Goal: Information Seeking & Learning: Learn about a topic

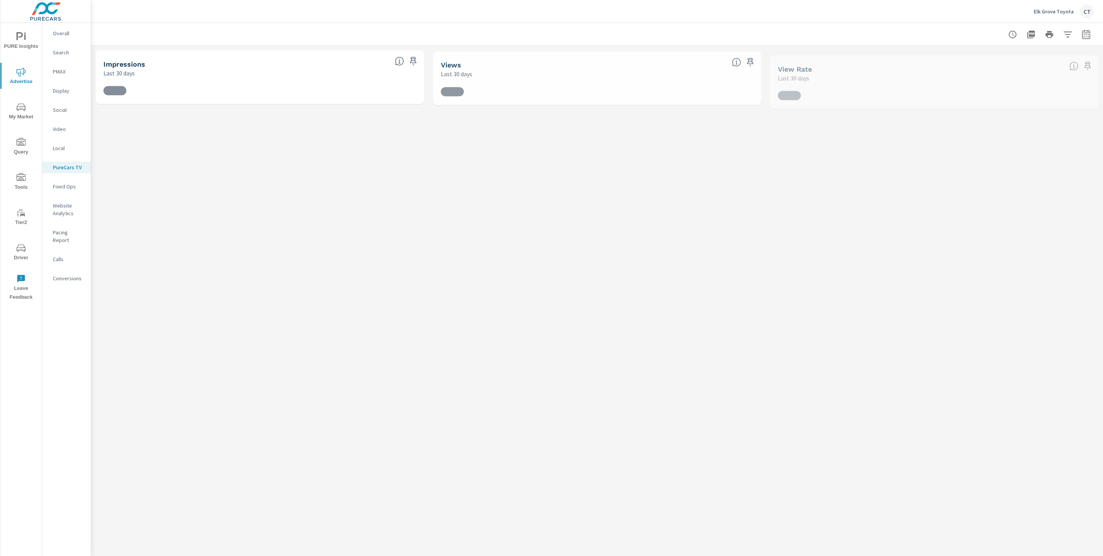
click at [13, 36] on span "PURE Insights" at bounding box center [21, 41] width 37 height 19
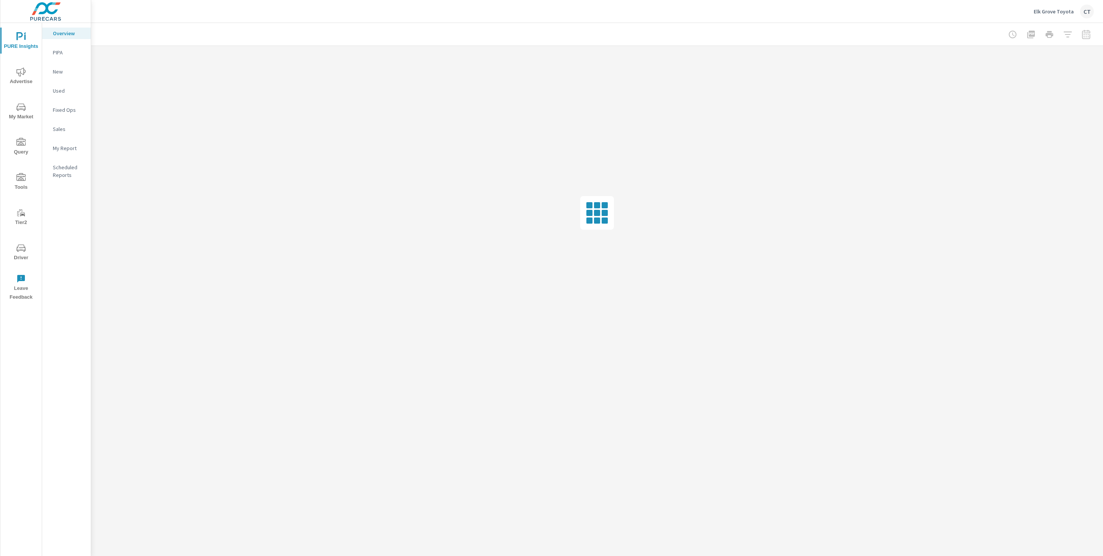
click at [71, 145] on p "My Report" at bounding box center [69, 148] width 32 height 8
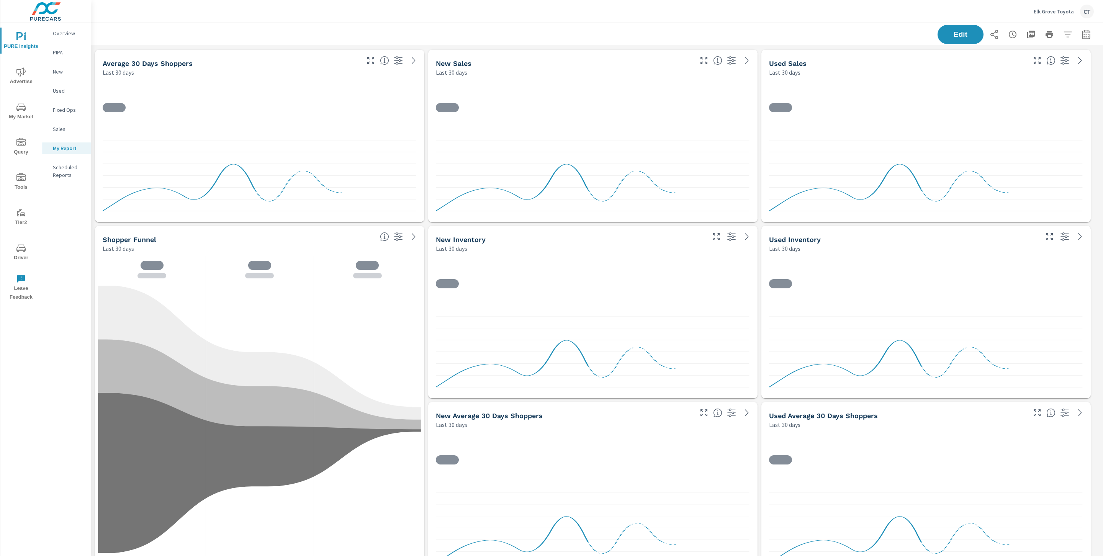
scroll to position [3017, 1021]
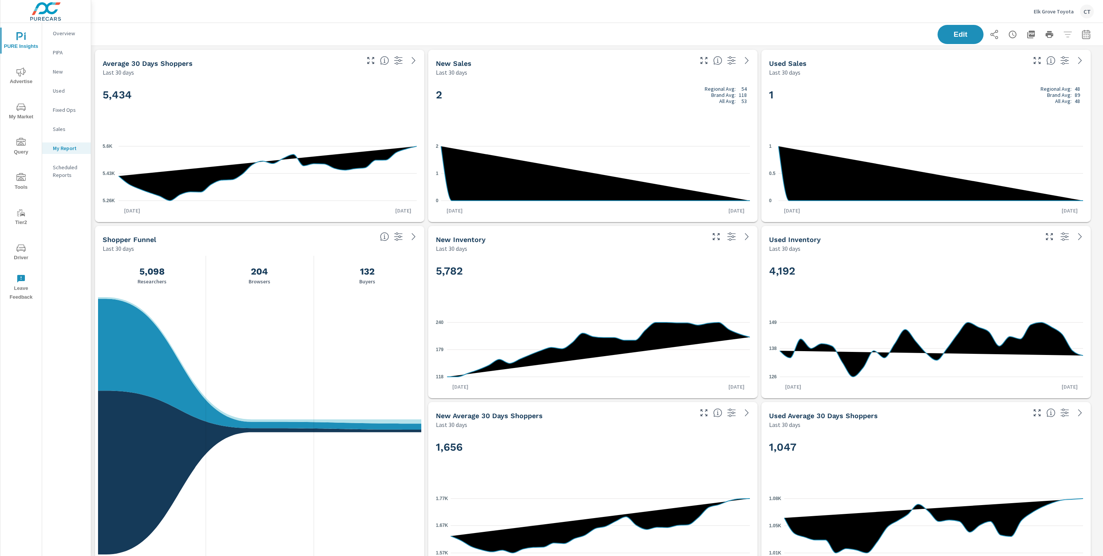
click at [387, 4] on div "Elk Grove Toyota CT" at bounding box center [597, 11] width 994 height 23
click at [828, 136] on div "1 Regional Avg: 48 Brand Avg: 89 All Avg: 48 0 0.5 1 Aug 8th 0 Aug 4th Sep 2nd" at bounding box center [925, 149] width 323 height 139
click at [1082, 30] on icon "button" at bounding box center [1086, 34] width 9 height 9
click at [1003, 69] on select "Custom [DATE] Last week Last 7 days Last 14 days Last 30 days Last 45 days Last…" at bounding box center [1016, 66] width 77 height 15
click at [978, 59] on select "Custom [DATE] Last week Last 7 days Last 14 days Last 30 days Last 45 days Last…" at bounding box center [1016, 66] width 77 height 15
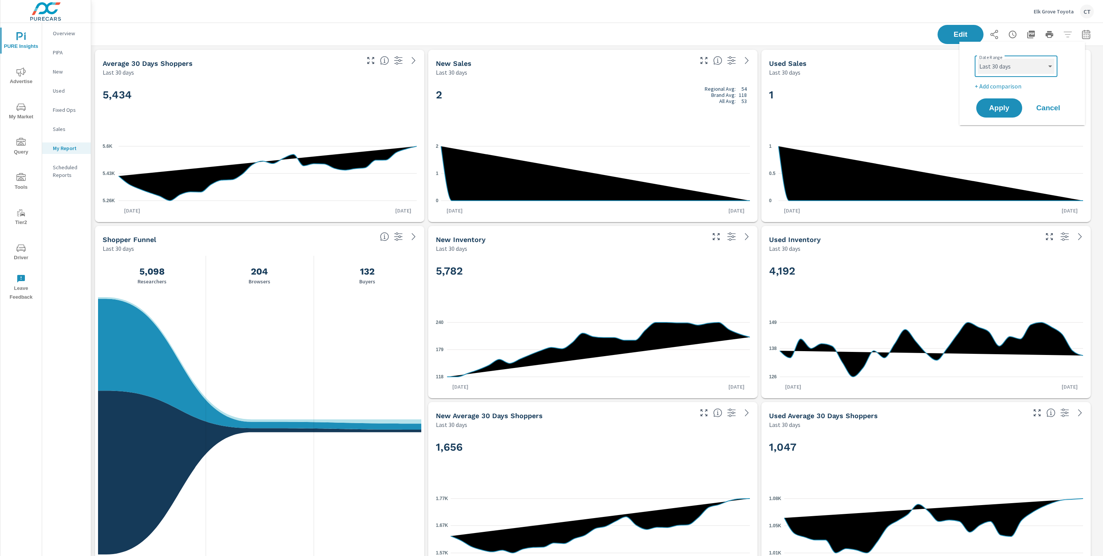
select select "Last month"
click at [1013, 86] on p "+ Add comparison" at bounding box center [1024, 86] width 98 height 9
select select "Previous period"
click at [996, 132] on span "Apply" at bounding box center [999, 129] width 31 height 7
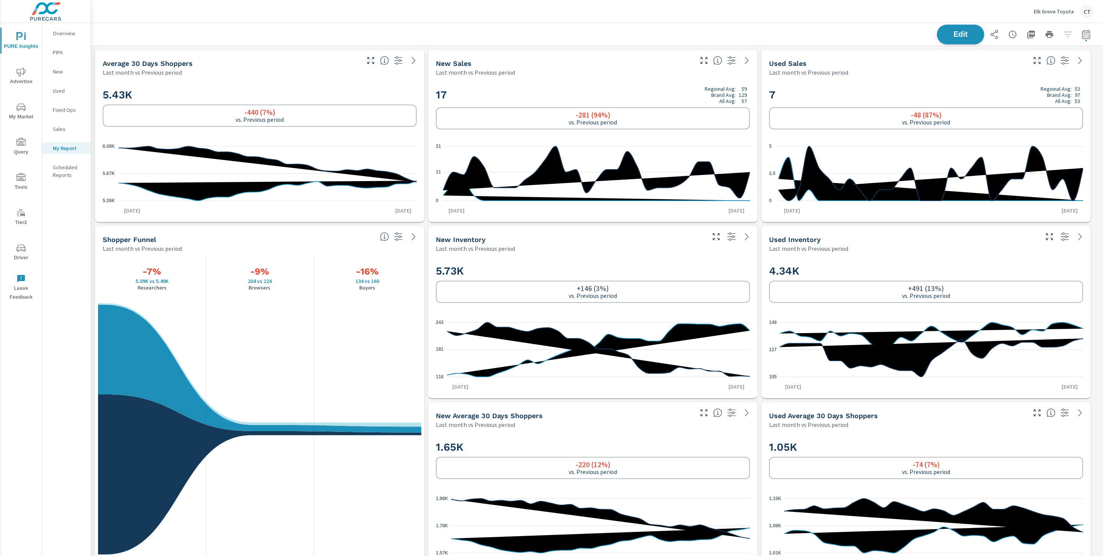
click at [951, 28] on button "Edit" at bounding box center [960, 35] width 47 height 20
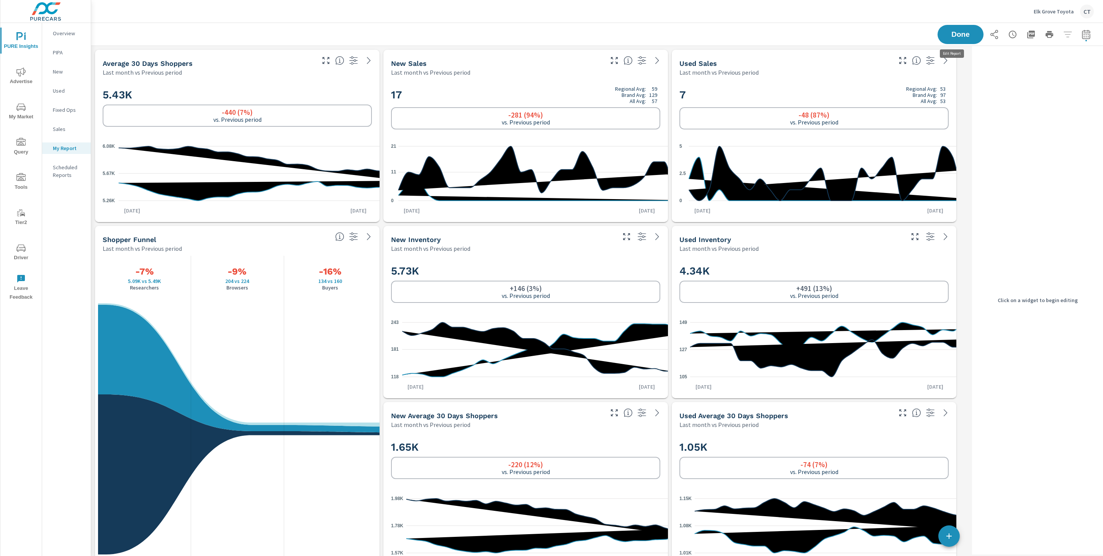
scroll to position [3017, 887]
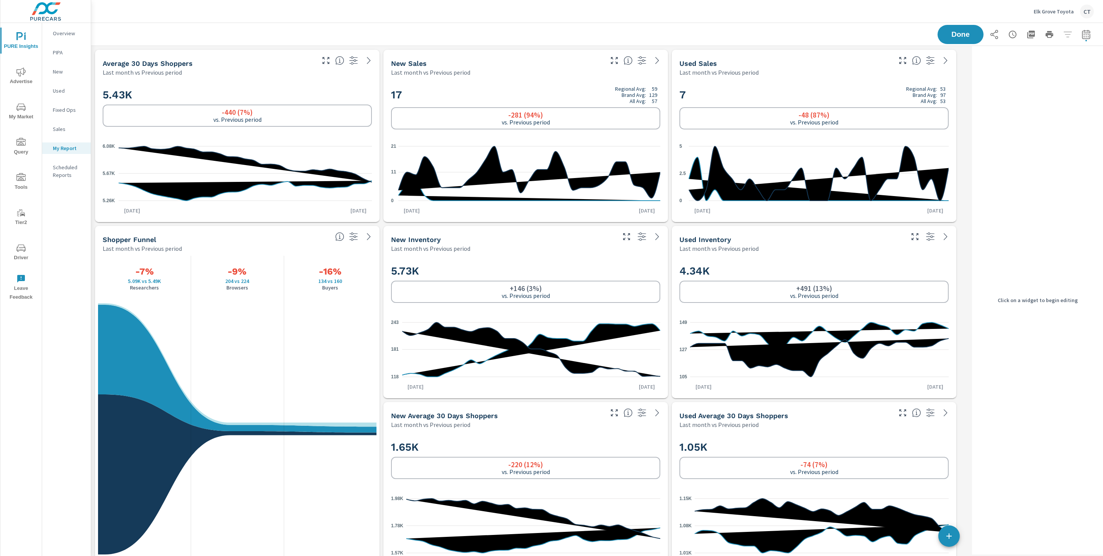
click at [572, 88] on h2 "17 Regional Avg: 59 Brand Avg: 129 All Avg: 57" at bounding box center [525, 95] width 269 height 18
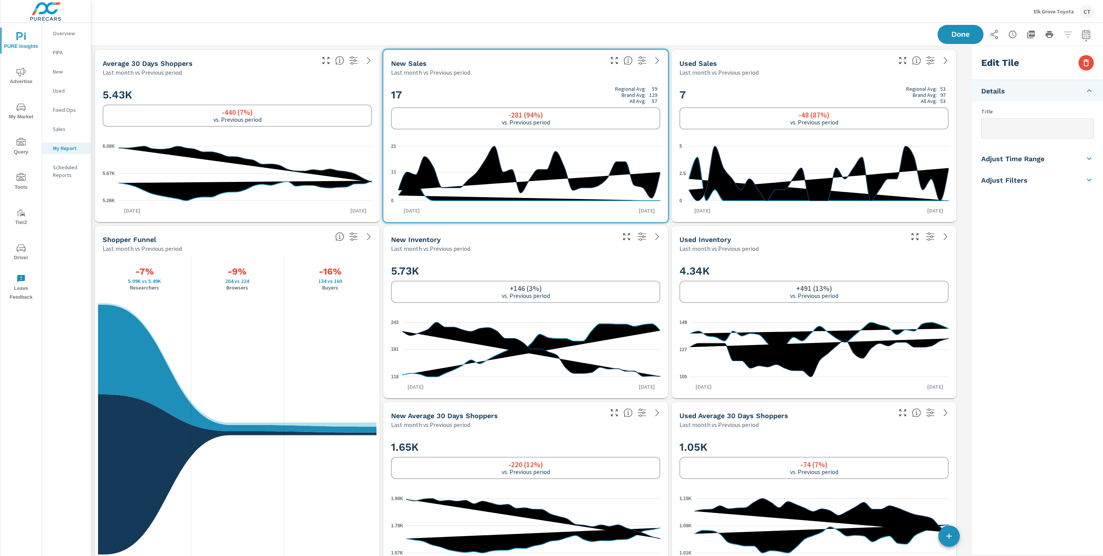
click at [1095, 59] on div "Edit Tile" at bounding box center [1037, 63] width 131 height 34
click at [1090, 62] on button "button" at bounding box center [1086, 62] width 15 height 15
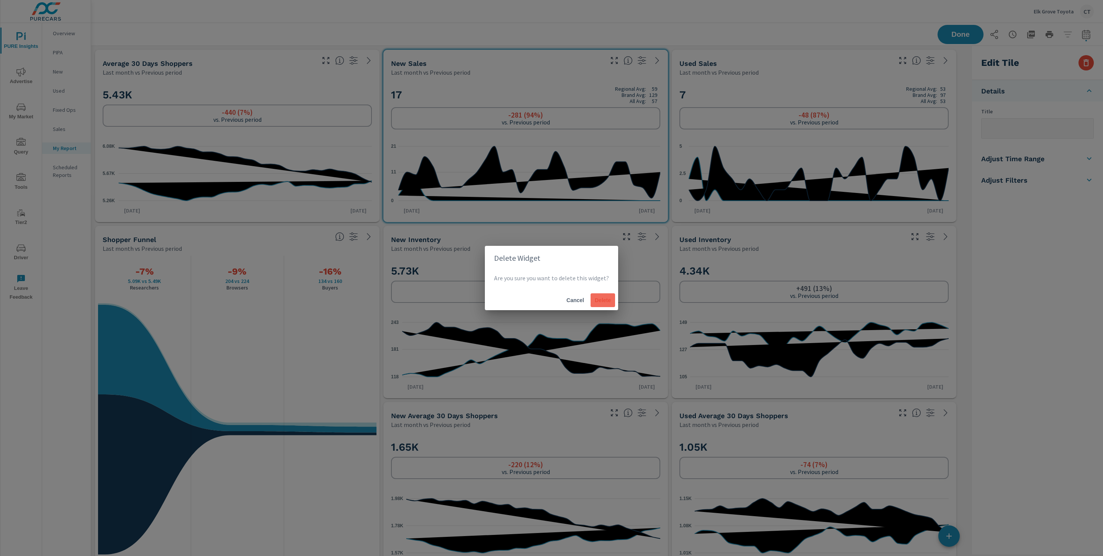
click at [604, 296] on button "Delete" at bounding box center [603, 300] width 25 height 14
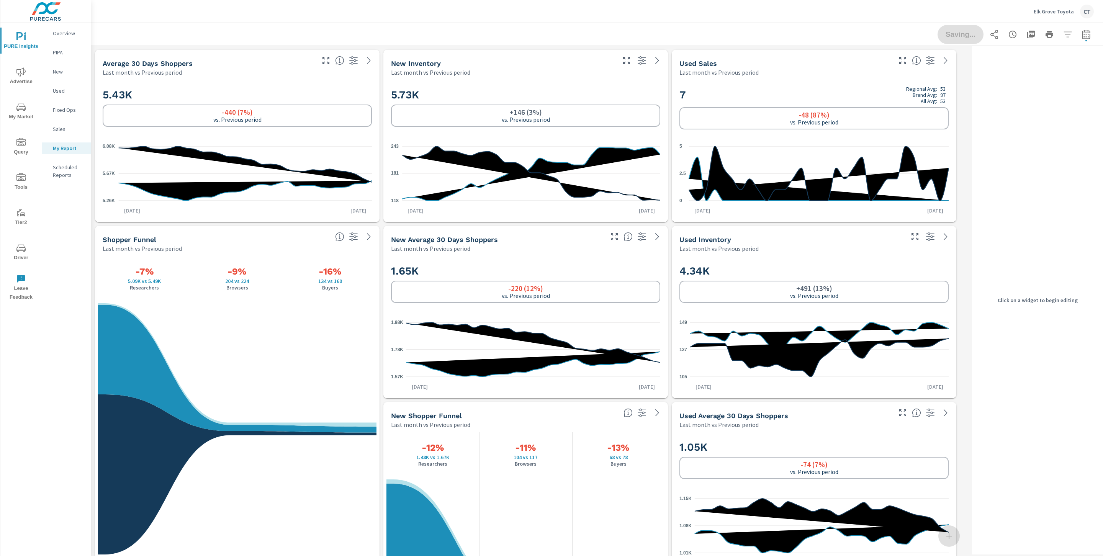
click at [856, 89] on h2 "7 Regional Avg: 53 Brand Avg: 97 All Avg: 53" at bounding box center [813, 95] width 269 height 18
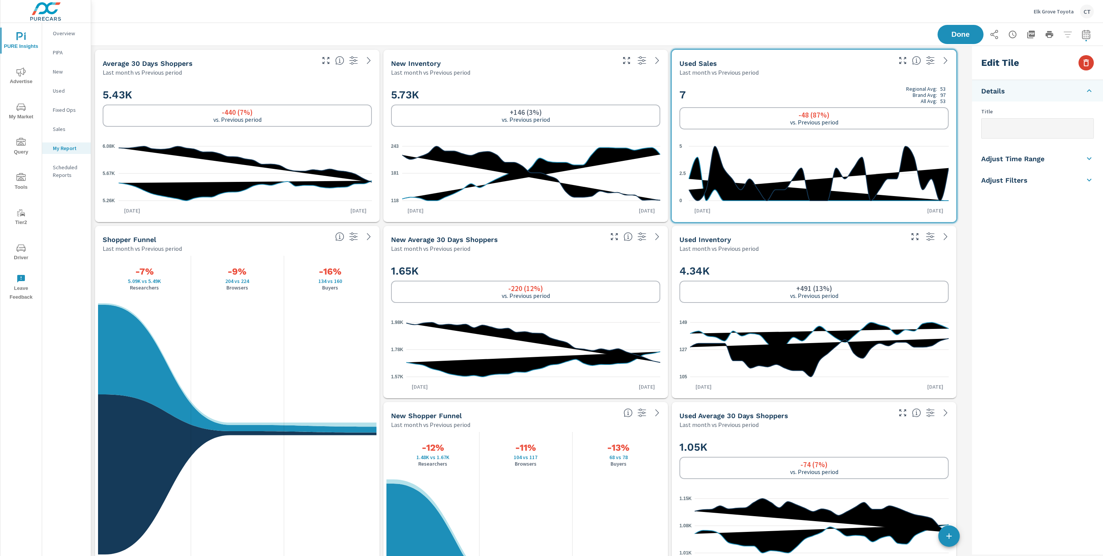
click at [1088, 61] on icon "button" at bounding box center [1086, 62] width 5 height 7
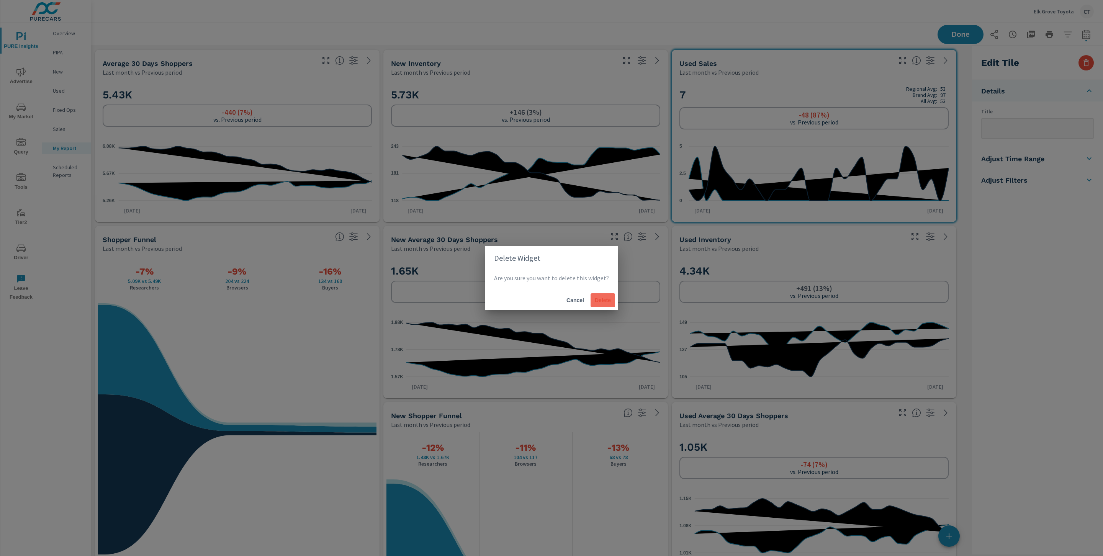
click at [604, 298] on span "Delete" at bounding box center [603, 300] width 18 height 7
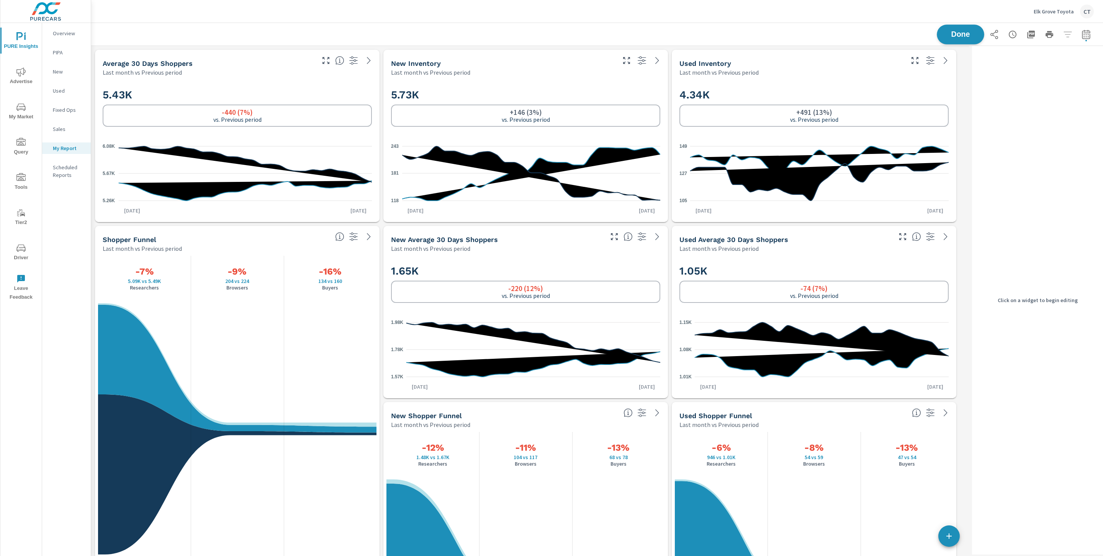
scroll to position [2840, 887]
click at [960, 32] on span "Done" at bounding box center [960, 34] width 31 height 7
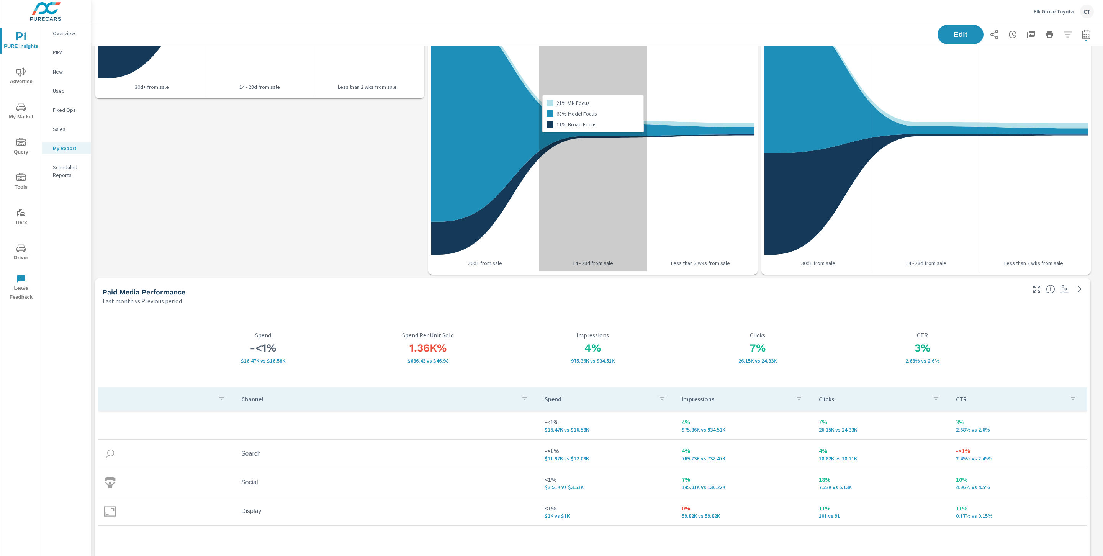
scroll to position [0, 0]
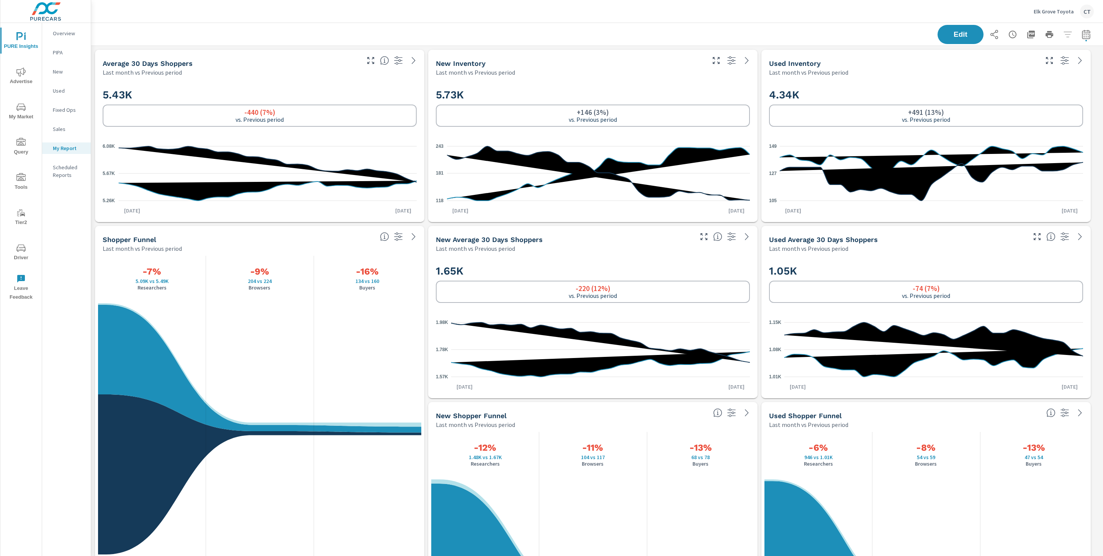
click at [587, 2] on div "Elk Grove Toyota CT" at bounding box center [597, 11] width 994 height 23
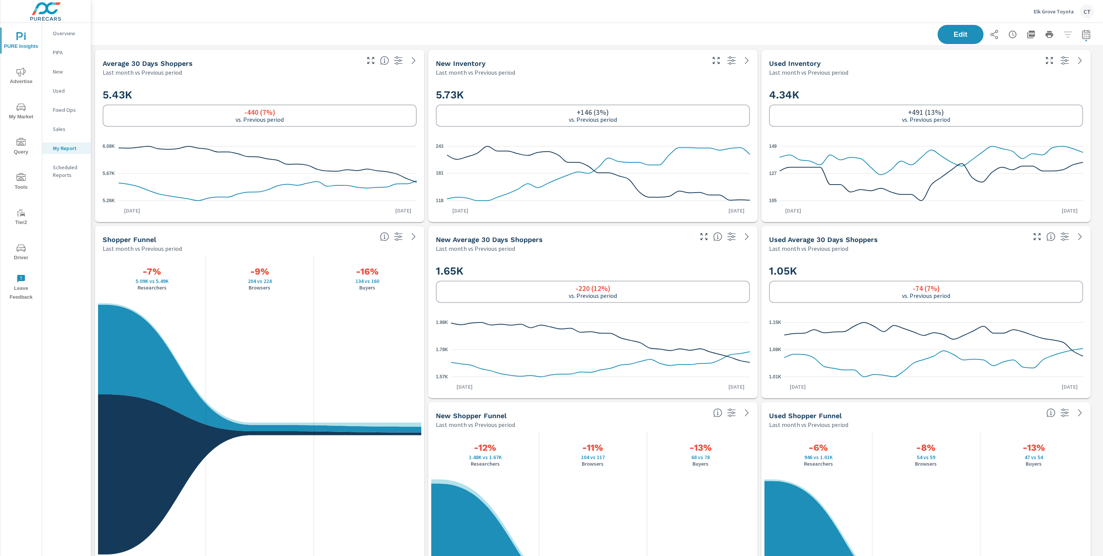
scroll to position [2840, 1021]
click at [1084, 34] on icon "button" at bounding box center [1086, 35] width 5 height 3
select select "Last month"
select select "Previous period"
click at [1046, 62] on select "Custom [DATE] Last week Last 7 days Last 14 days Last 30 days Last 45 days Last…" at bounding box center [1016, 66] width 77 height 15
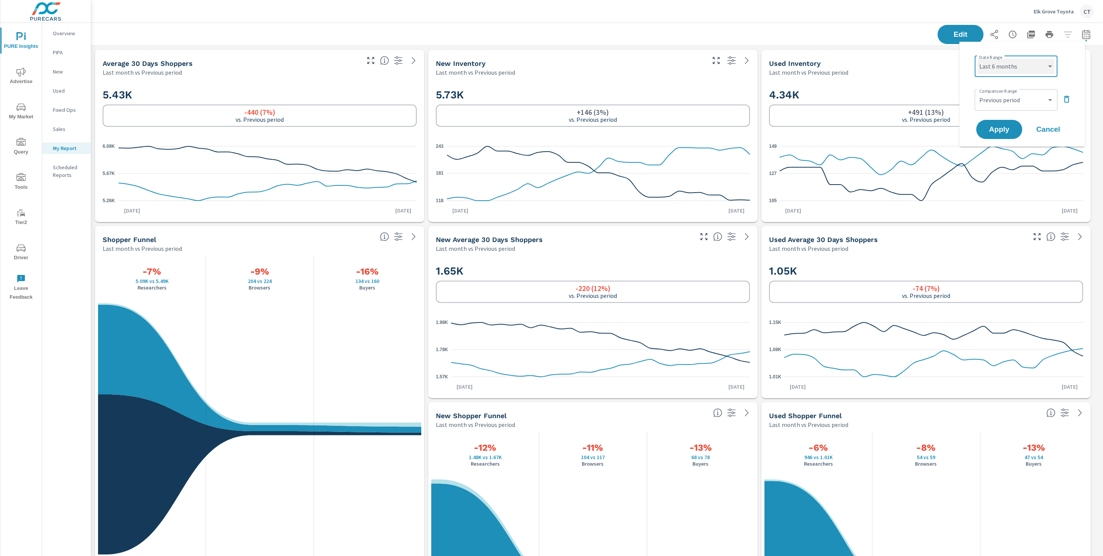
click at [978, 59] on select "Custom [DATE] Last week Last 7 days Last 14 days Last 30 days Last 45 days Last…" at bounding box center [1016, 66] width 77 height 15
select select "Last 6 months"
click at [1005, 126] on span "Apply" at bounding box center [999, 129] width 31 height 7
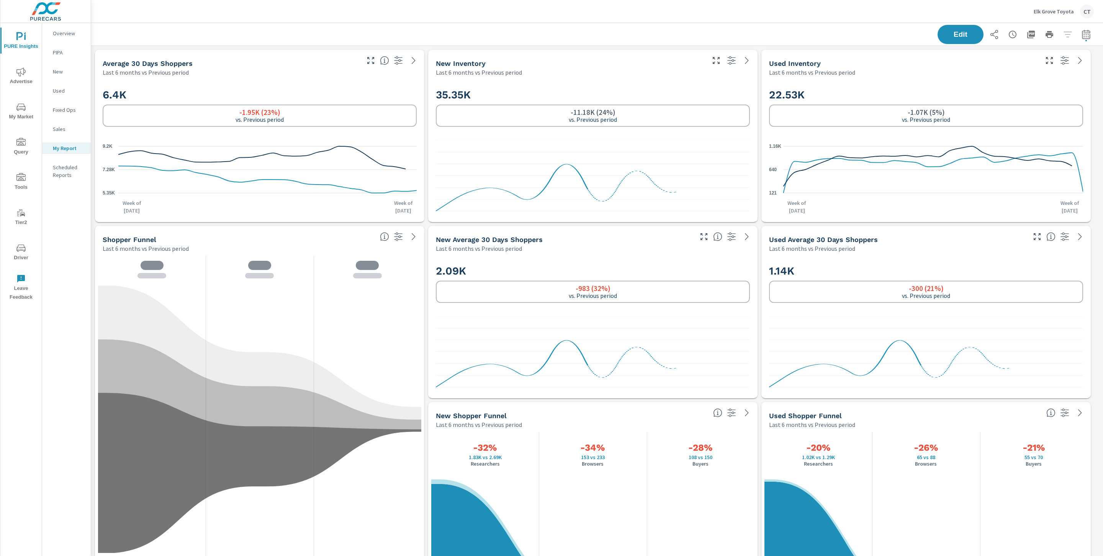
click at [22, 107] on icon "nav menu" at bounding box center [20, 107] width 9 height 9
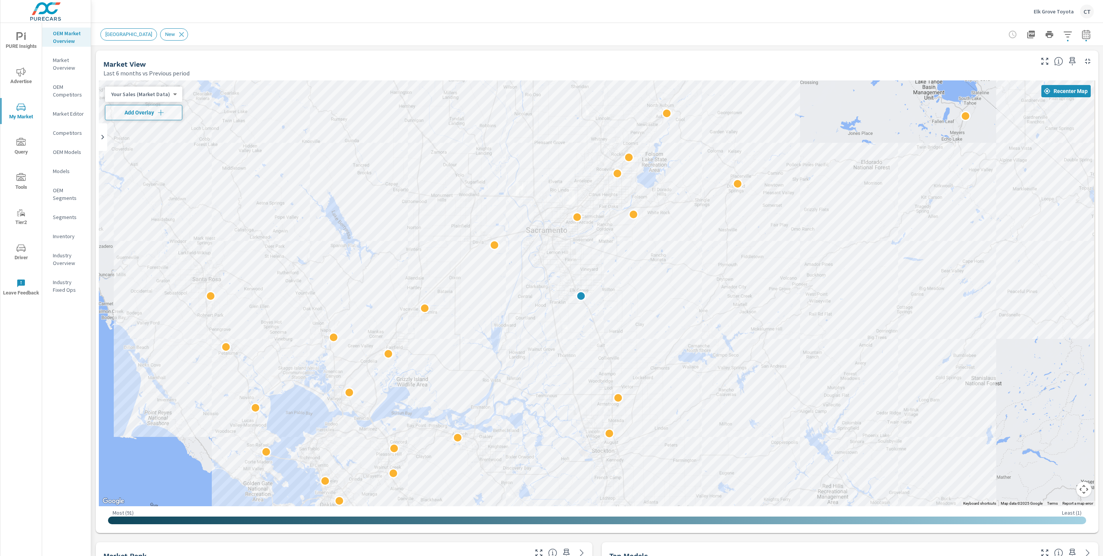
drag, startPoint x: 804, startPoint y: 244, endPoint x: 740, endPoint y: 242, distance: 64.7
click at [751, 242] on div at bounding box center [597, 293] width 997 height 426
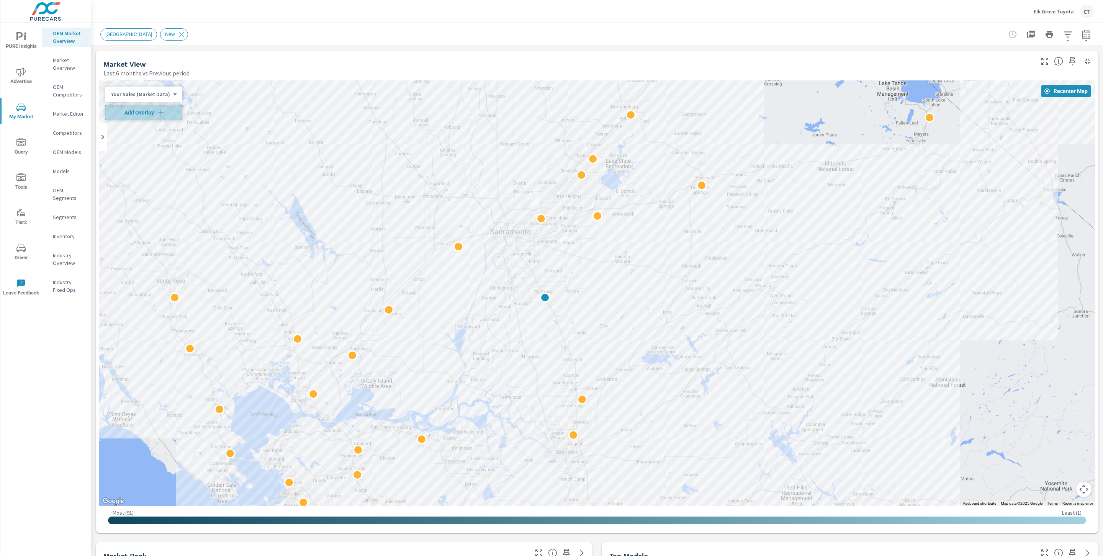
click at [154, 114] on span "Add Overlay" at bounding box center [143, 113] width 70 height 8
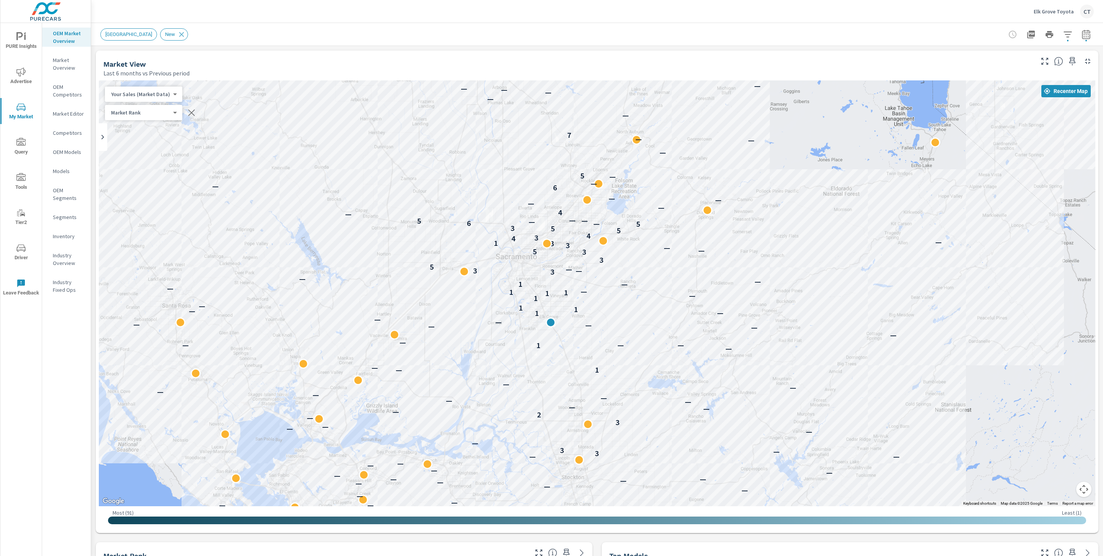
drag, startPoint x: 728, startPoint y: 250, endPoint x: 733, endPoint y: 272, distance: 23.2
click at [733, 272] on div "— — — — — — — — — — — — — — — — — — — — — — — — — — — — — — — — — — — — — — — —…" at bounding box center [597, 293] width 997 height 426
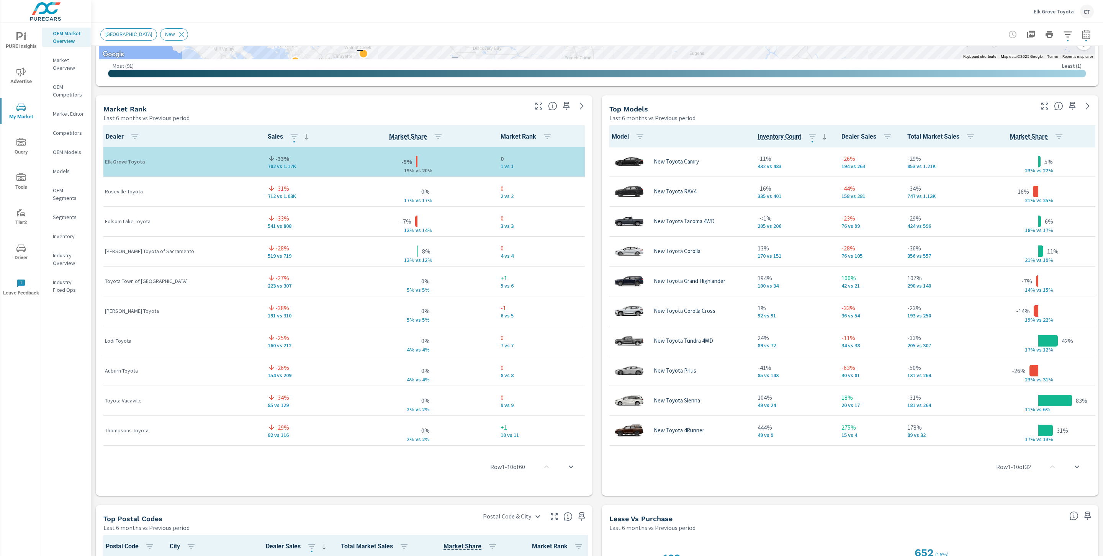
scroll to position [449, 0]
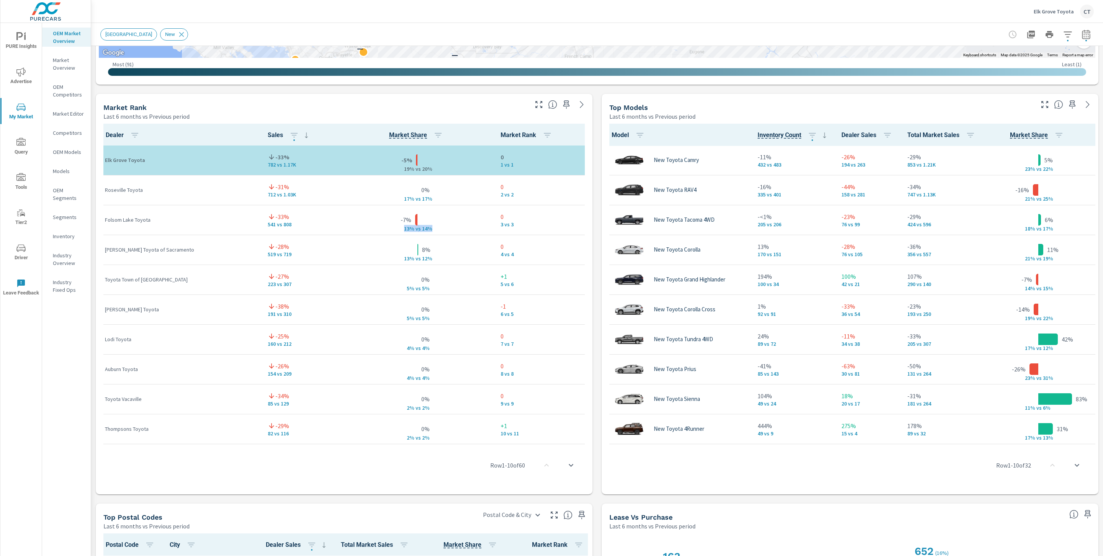
drag, startPoint x: 415, startPoint y: 231, endPoint x: 408, endPoint y: 228, distance: 8.1
click at [408, 228] on td "-7% 13% v s 14%" at bounding box center [417, 220] width 154 height 30
click at [409, 228] on div "-7% 13% v s 14%" at bounding box center [418, 219] width 142 height 23
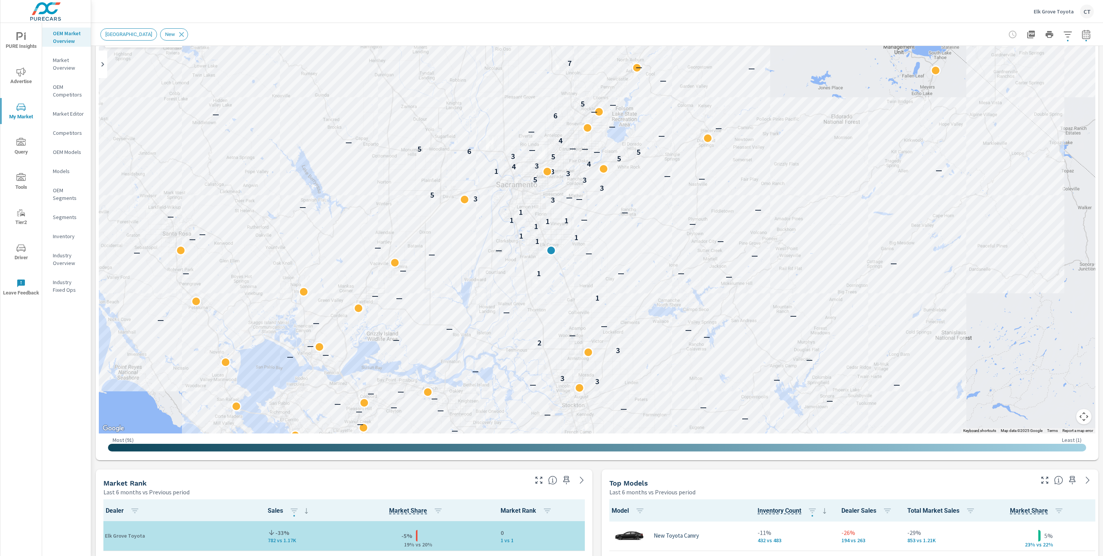
scroll to position [48, 0]
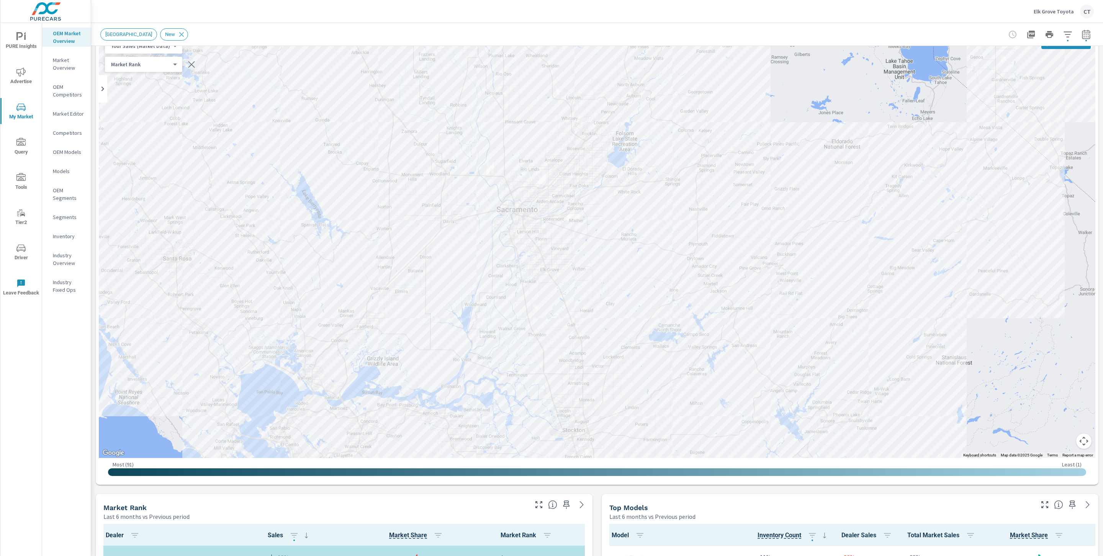
drag, startPoint x: 681, startPoint y: 222, endPoint x: 629, endPoint y: 285, distance: 81.4
click at [681, 222] on div "— — — — — — — — — — — — — — — — — — — — — — — — — — — — — — — — — — — — — — — —…" at bounding box center [597, 245] width 997 height 426
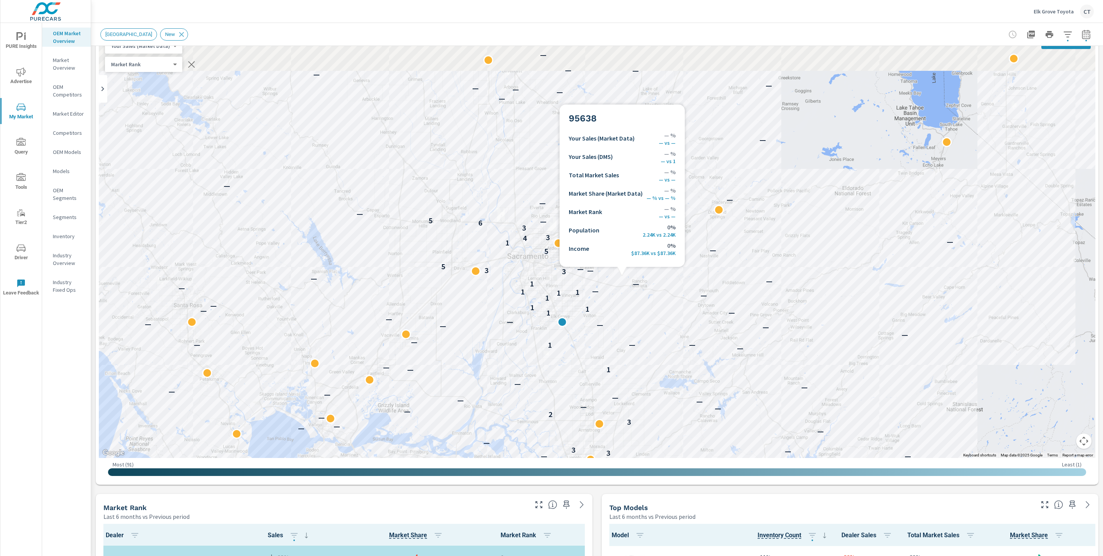
drag, startPoint x: 621, startPoint y: 268, endPoint x: 631, endPoint y: 314, distance: 47.9
click at [631, 314] on div "— — — — — — — — — — — — — — — — — — — — — — — — — — — — — — — — — — — — — — — —…" at bounding box center [974, 499] width 735 height 414
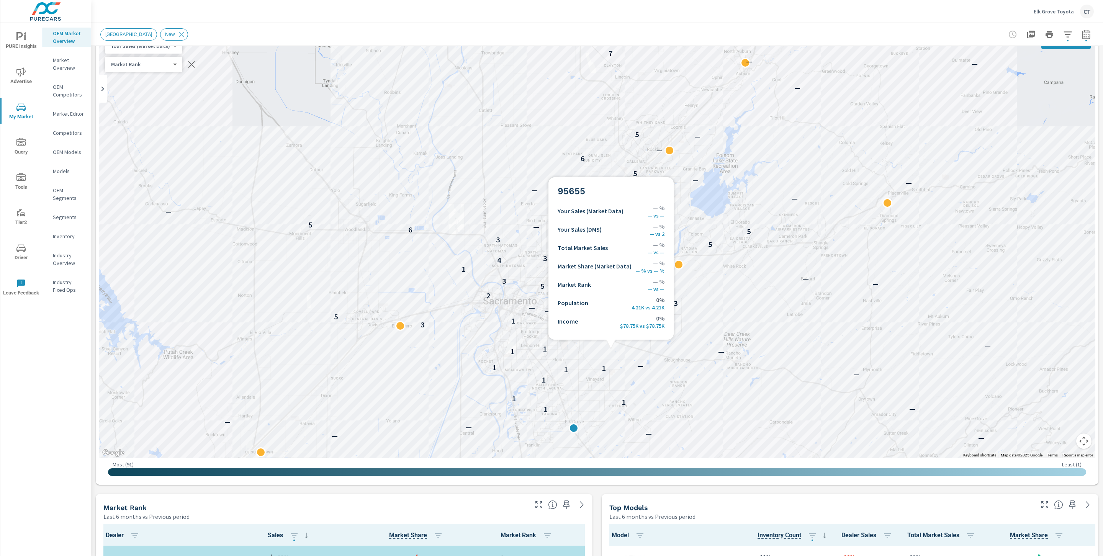
drag, startPoint x: 638, startPoint y: 354, endPoint x: 645, endPoint y: 327, distance: 28.4
click at [645, 327] on div "— — 3 — — 3 — 3 — — — — 3 — 2 — — — — — — — — — — — 1 — — 1 — — — — — — — — — —…" at bounding box center [971, 427] width 735 height 414
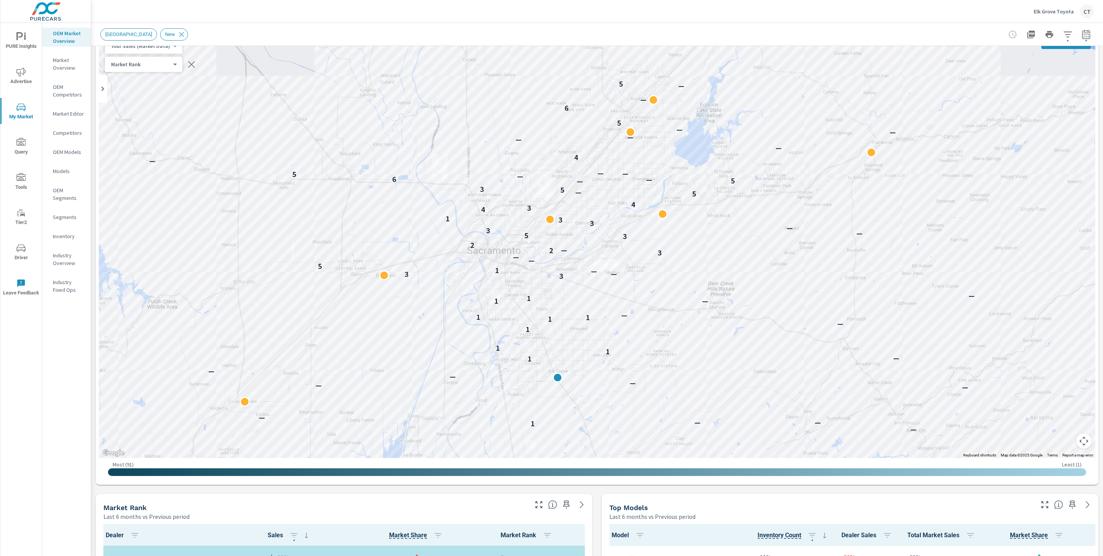
drag, startPoint x: 765, startPoint y: 415, endPoint x: 748, endPoint y: 359, distance: 58.6
click at [748, 359] on div "— — — — — — — — — 3 — — 3 — 3 — — — — 3 — 2 — — — — — — — — — — — 1 — — 1 — — —…" at bounding box center [948, 404] width 735 height 414
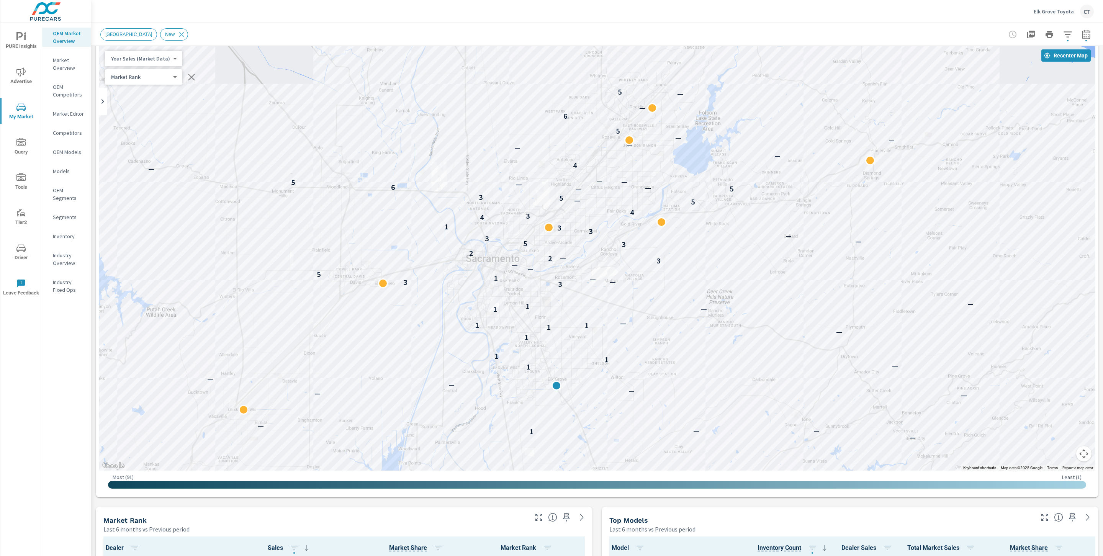
scroll to position [23, 0]
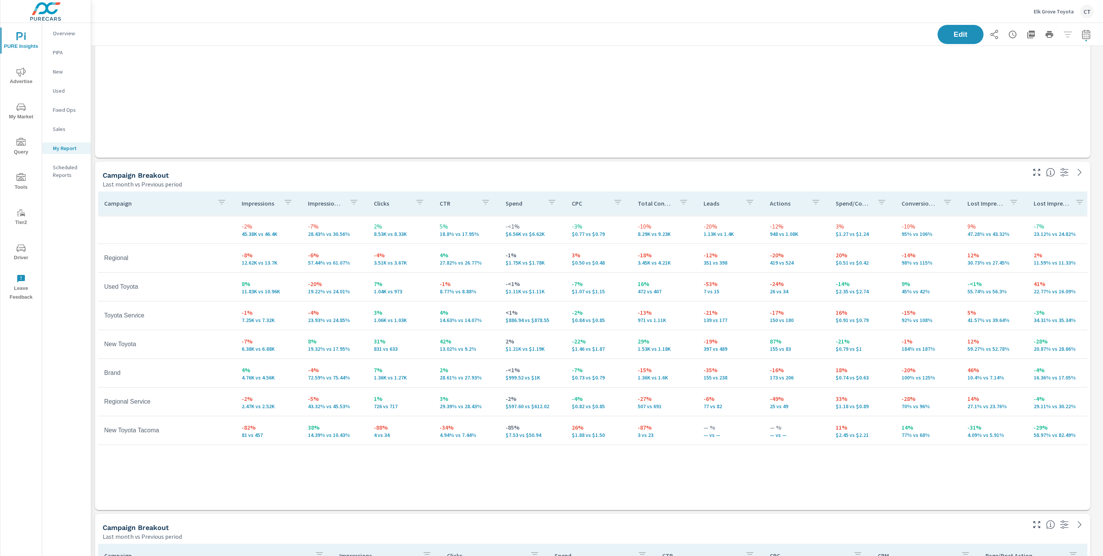
scroll to position [1303, 0]
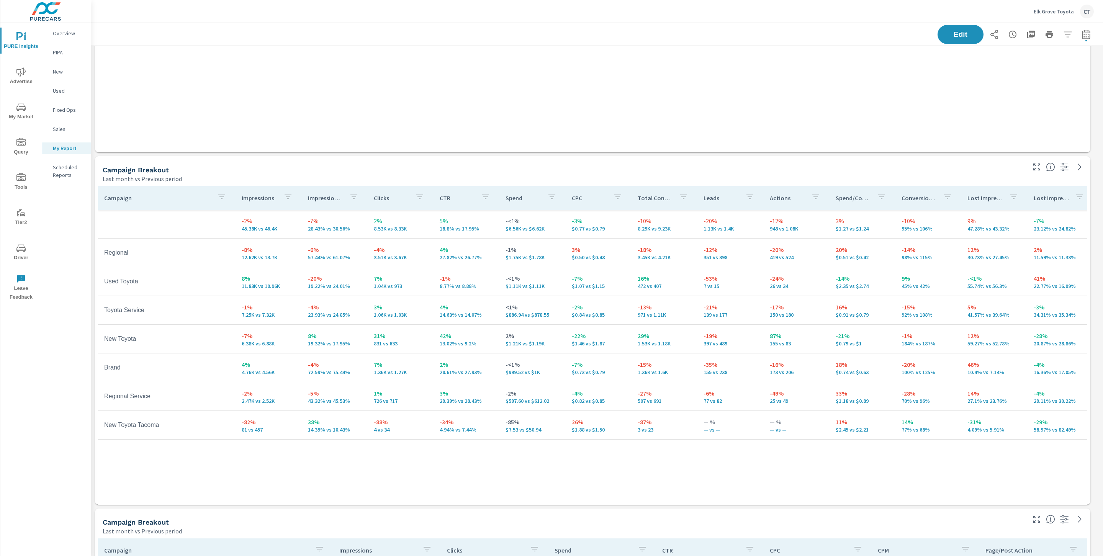
click at [320, 200] on p "Impression Share" at bounding box center [325, 198] width 35 height 8
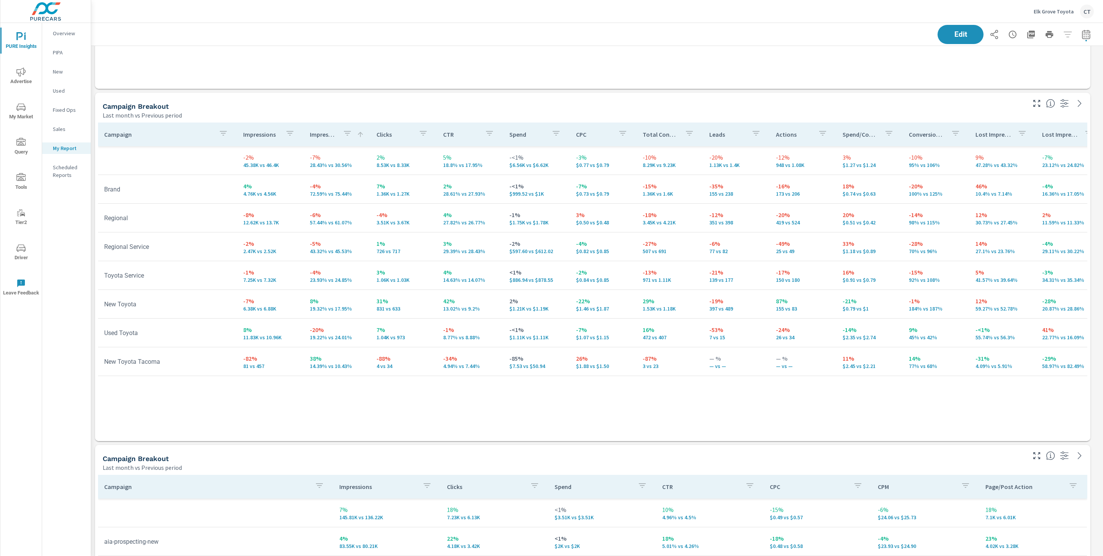
scroll to position [2840, 1021]
drag, startPoint x: 304, startPoint y: 304, endPoint x: 353, endPoint y: 309, distance: 48.5
click at [353, 309] on td "8% 19.32% vs 17.95%" at bounding box center [337, 304] width 67 height 28
click at [353, 309] on p "19.32% vs 17.95%" at bounding box center [337, 309] width 54 height 6
drag, startPoint x: 282, startPoint y: 308, endPoint x: 231, endPoint y: 298, distance: 51.9
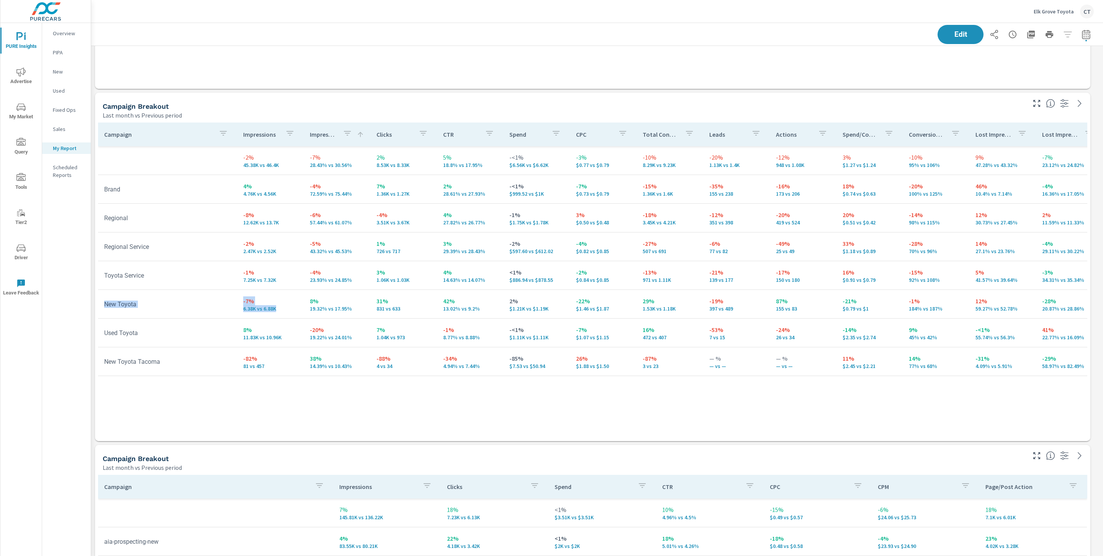
click at [231, 298] on tr "New Toyota -7% 6.38K vs 6.88K 8% 19.32% vs 17.95% 31% 831 vs 633 42% 13.02% vs …" at bounding box center [600, 304] width 1005 height 29
click at [275, 308] on p "6.38K vs 6.88K" at bounding box center [270, 309] width 54 height 6
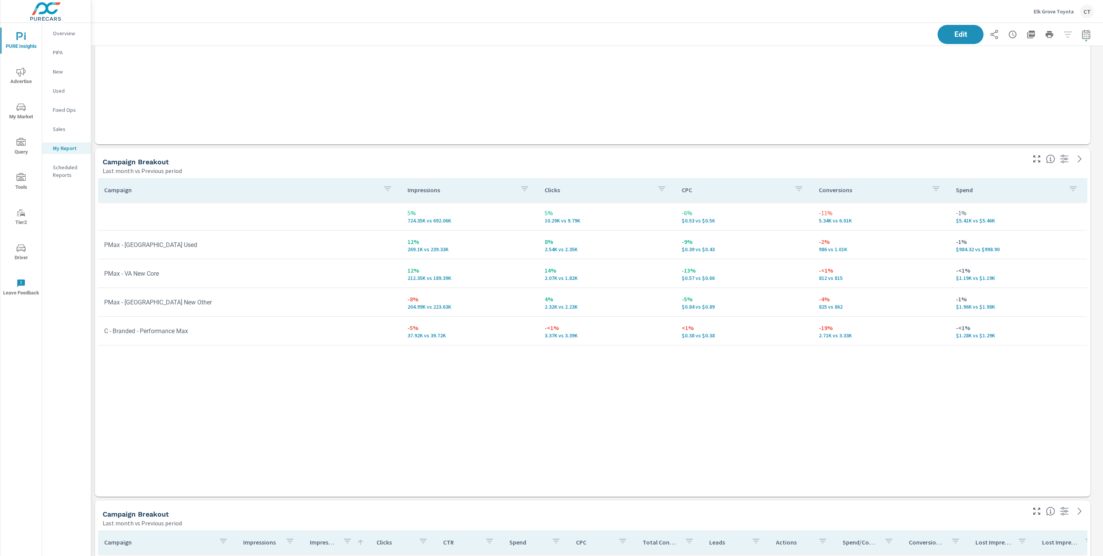
scroll to position [956, 0]
drag, startPoint x: 728, startPoint y: 283, endPoint x: 678, endPoint y: 281, distance: 49.8
click at [678, 281] on td "-13% $0.57 vs $0.66" at bounding box center [744, 276] width 137 height 28
click at [742, 280] on p "$0.57 vs $0.66" at bounding box center [744, 280] width 125 height 6
drag, startPoint x: 178, startPoint y: 311, endPoint x: 118, endPoint y: 305, distance: 60.4
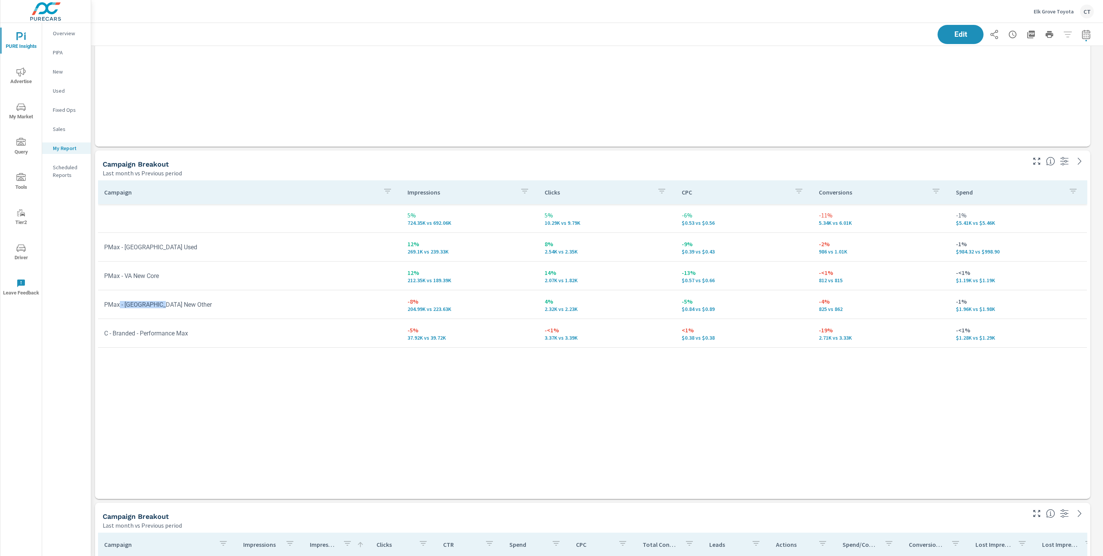
click at [118, 305] on td "PMax - [GEOGRAPHIC_DATA] New Other" at bounding box center [249, 305] width 303 height 20
click at [725, 280] on p "$0.57 vs $0.66" at bounding box center [744, 280] width 125 height 6
drag, startPoint x: 723, startPoint y: 282, endPoint x: 677, endPoint y: 279, distance: 46.0
click at [677, 279] on td "-13% $0.57 vs $0.66" at bounding box center [744, 276] width 137 height 28
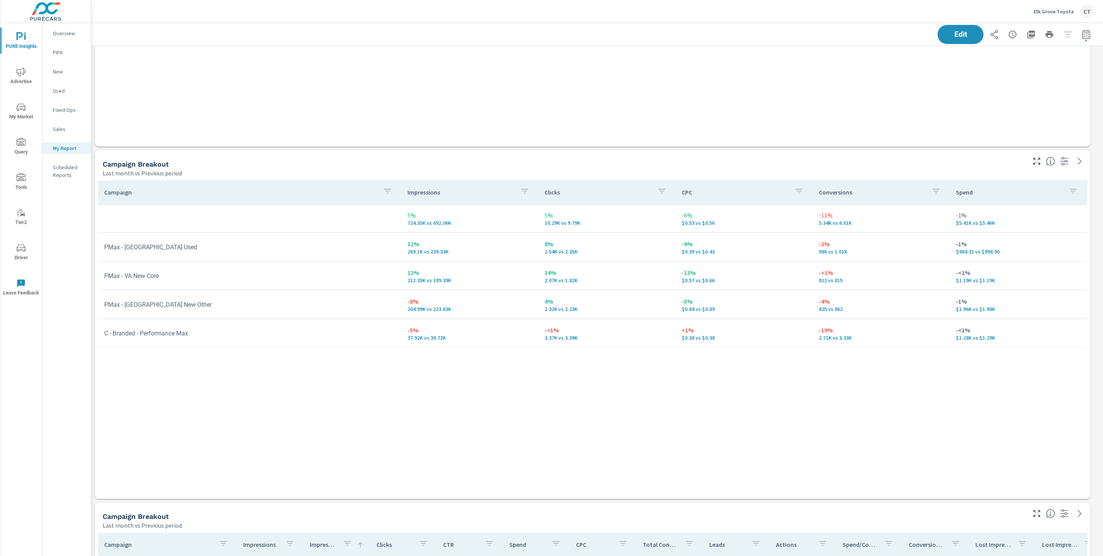
click at [740, 309] on p "$0.84 vs $0.89" at bounding box center [744, 309] width 125 height 6
drag, startPoint x: 721, startPoint y: 311, endPoint x: 682, endPoint y: 309, distance: 39.5
click at [682, 309] on p "$0.84 vs $0.89" at bounding box center [744, 309] width 125 height 6
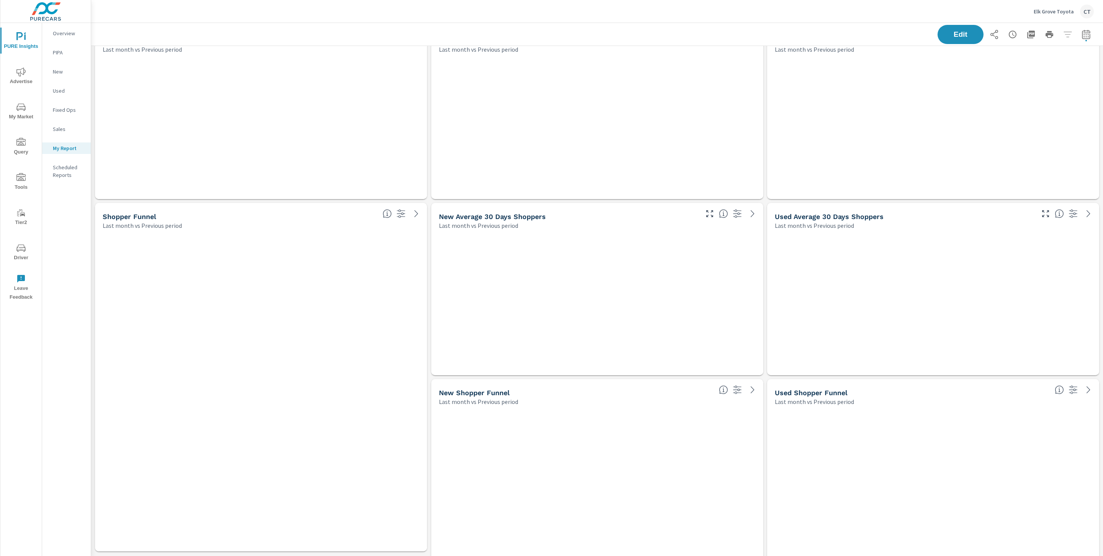
scroll to position [2840, 1021]
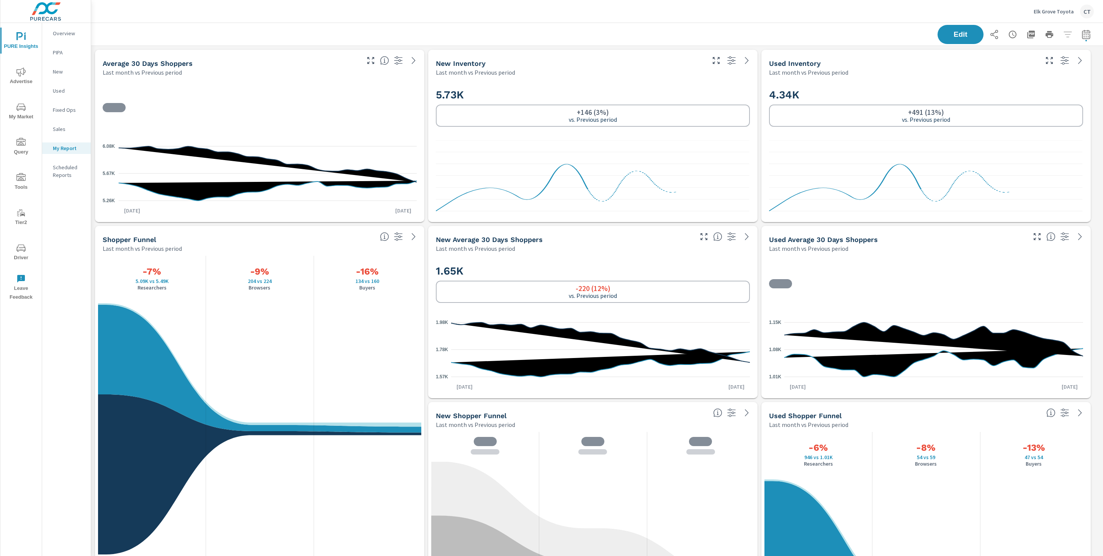
click at [17, 116] on span "My Market" at bounding box center [21, 112] width 37 height 19
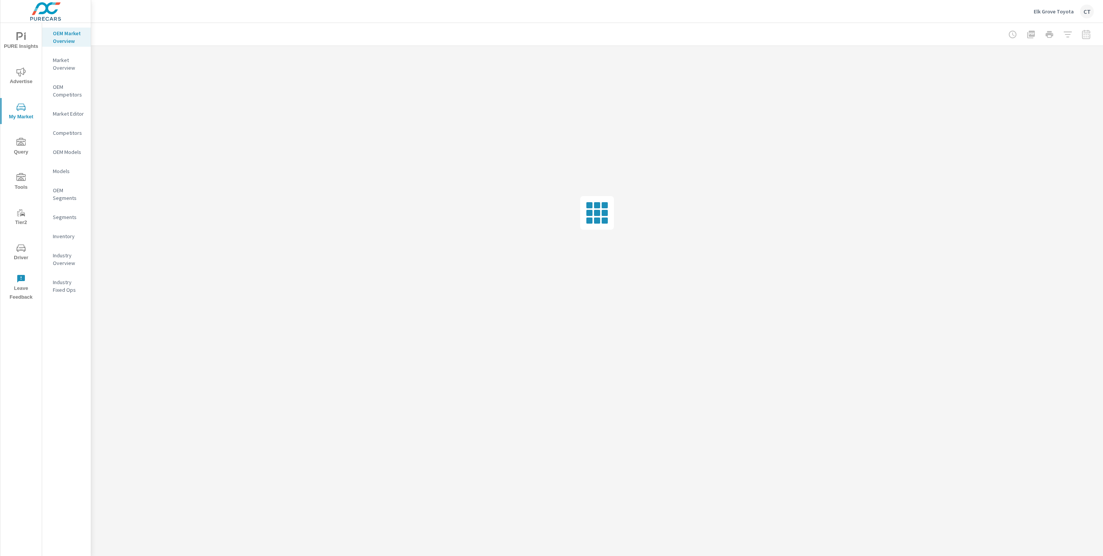
click at [70, 232] on p "Inventory" at bounding box center [69, 236] width 32 height 8
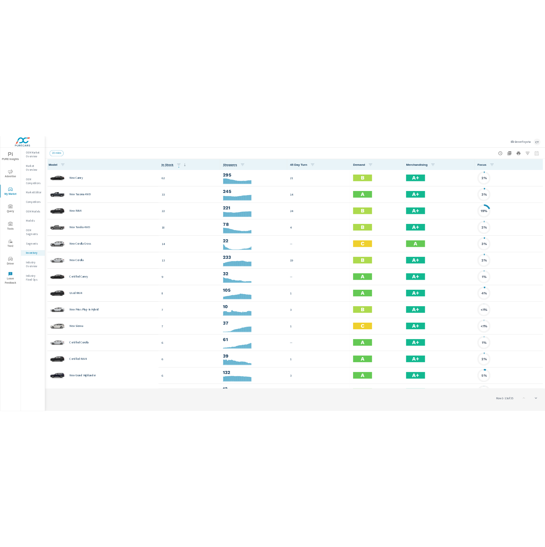
scroll to position [0, 0]
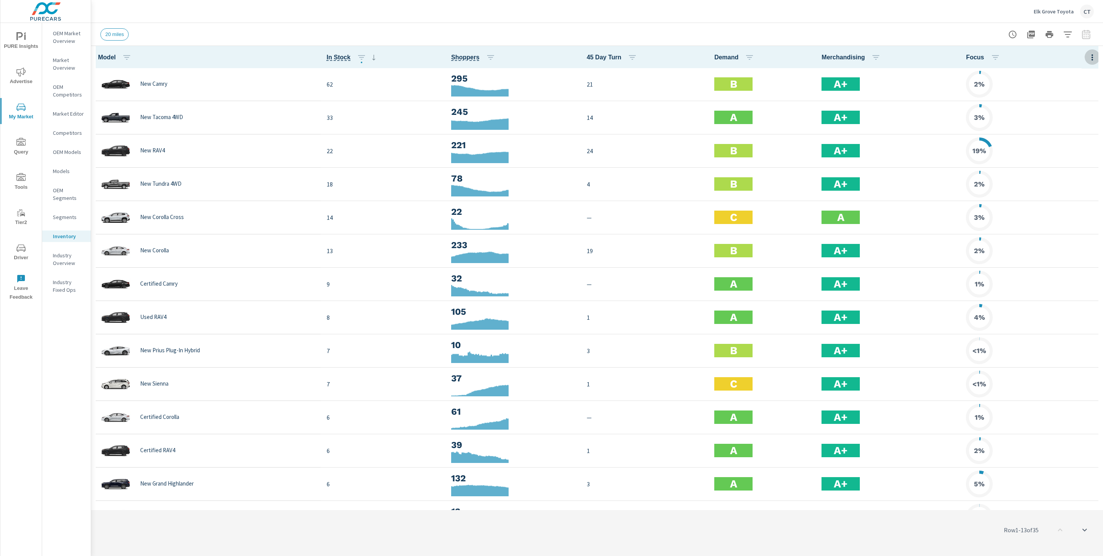
click at [1085, 64] on button "button" at bounding box center [1092, 57] width 15 height 16
click at [1060, 100] on span "Audience" at bounding box center [1067, 102] width 48 height 8
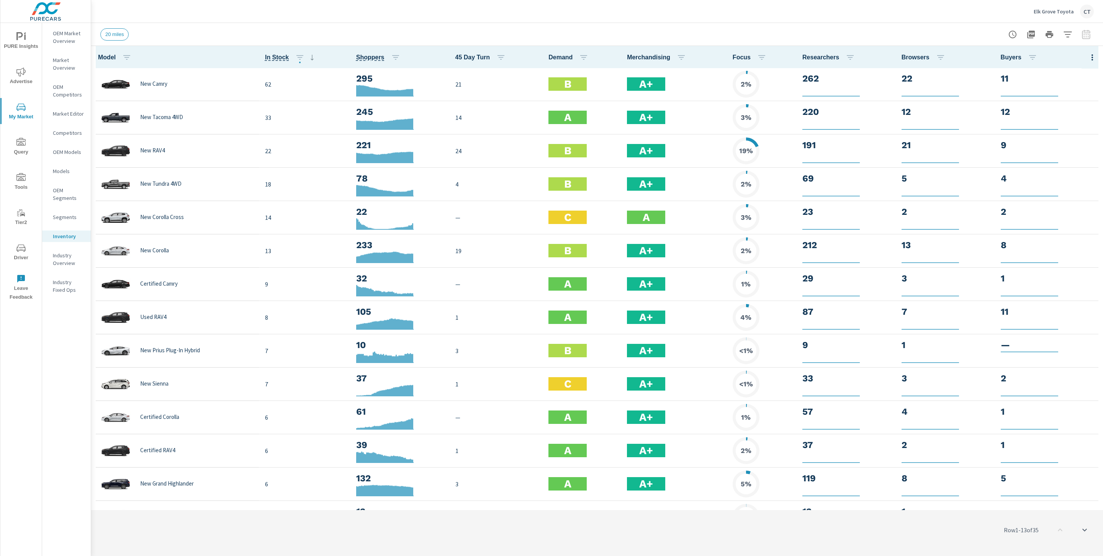
click at [964, 22] on div "Default Engagement Audience Market Performance Inventory Market Comparison Attr…" at bounding box center [551, 278] width 1103 height 556
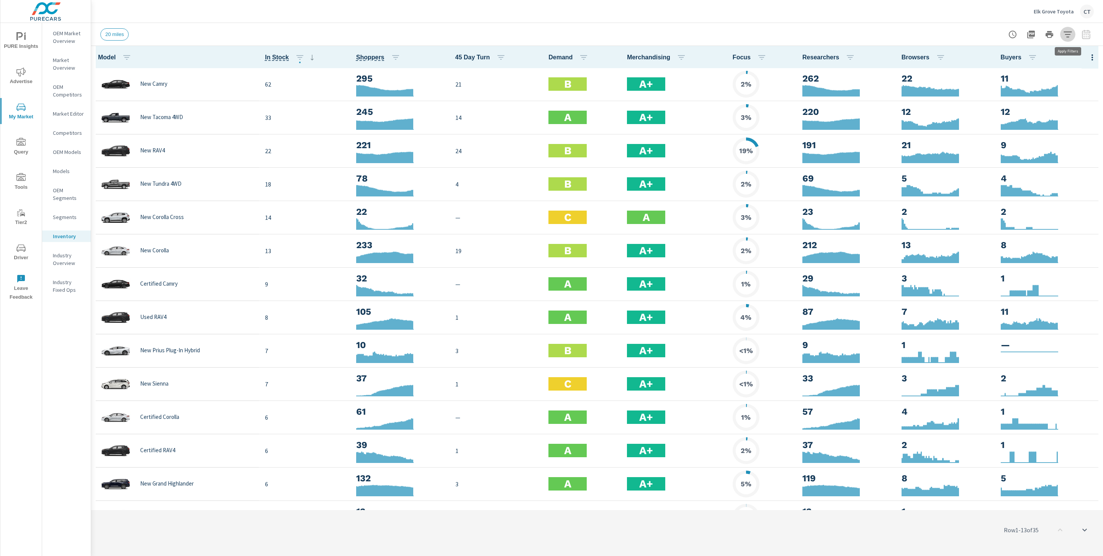
click at [1065, 31] on icon "button" at bounding box center [1067, 34] width 9 height 9
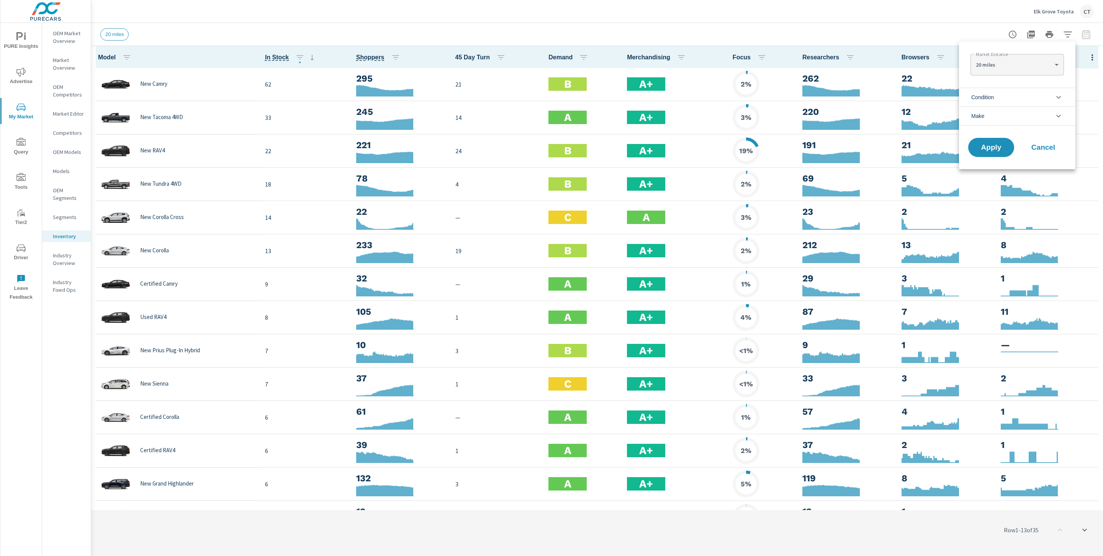
click at [1010, 101] on li "Condition" at bounding box center [1017, 97] width 116 height 19
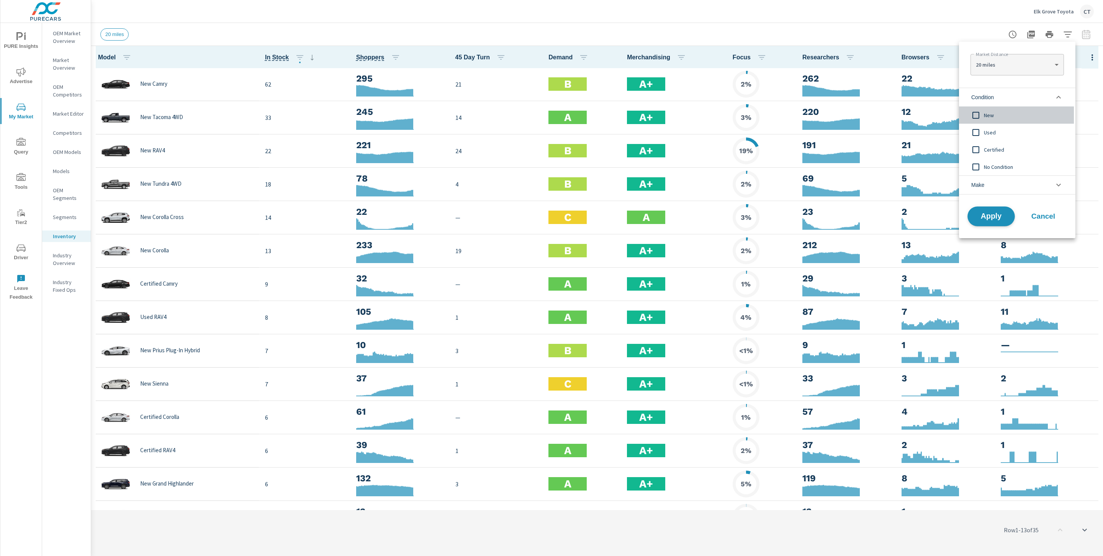
drag, startPoint x: 989, startPoint y: 115, endPoint x: 987, endPoint y: 218, distance: 103.1
click at [989, 115] on span "New" at bounding box center [1026, 115] width 84 height 9
click at [999, 214] on span "Apply" at bounding box center [991, 216] width 31 height 7
